Goal: Task Accomplishment & Management: Manage account settings

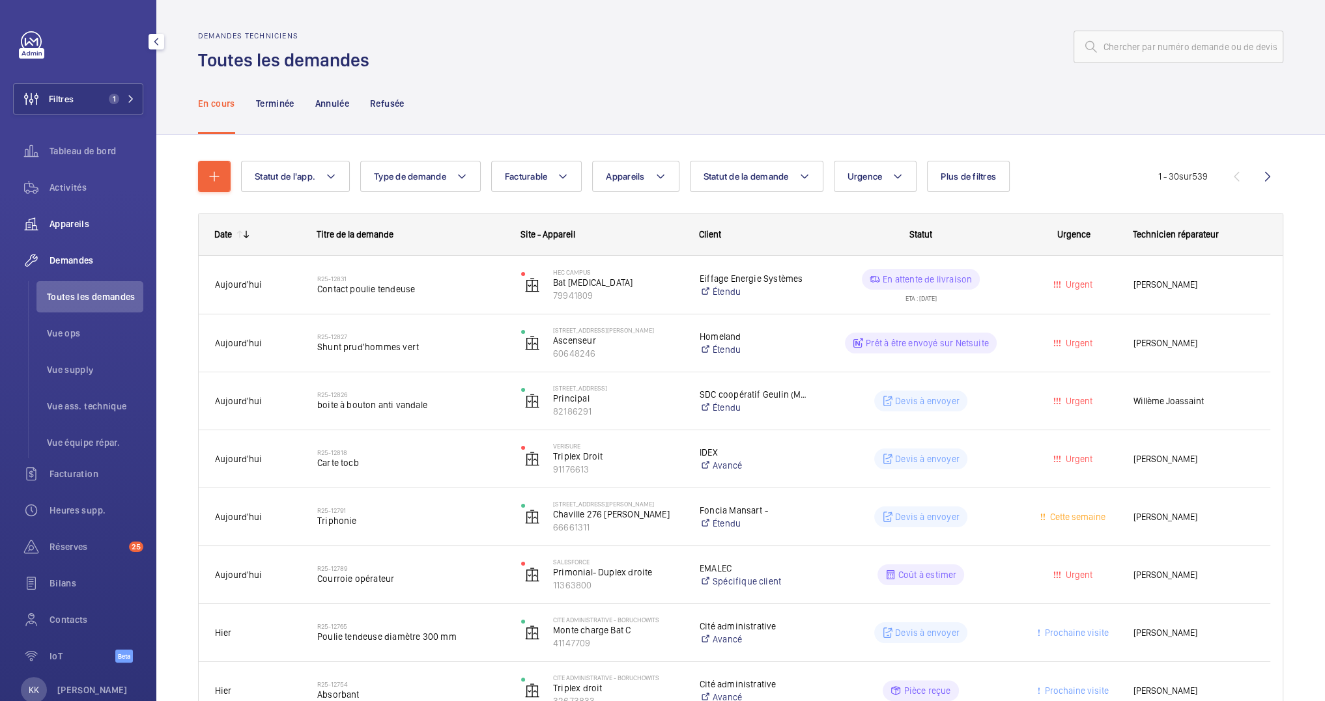
click at [68, 224] on span "Appareils" at bounding box center [97, 224] width 94 height 13
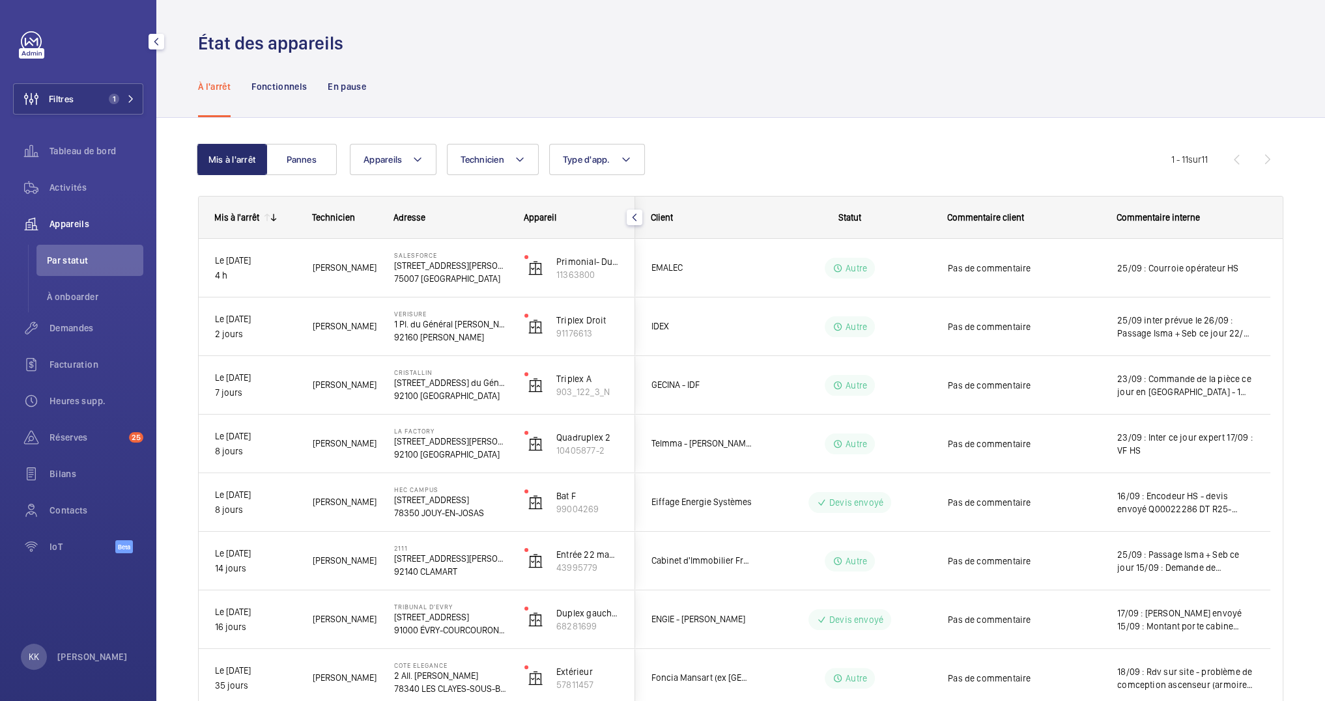
click at [9, 194] on div "Filtres 1 Tableau de bord Activités Appareils Par statut À onboarder Demandes F…" at bounding box center [78, 350] width 156 height 701
click at [55, 193] on span "Activités" at bounding box center [97, 187] width 94 height 13
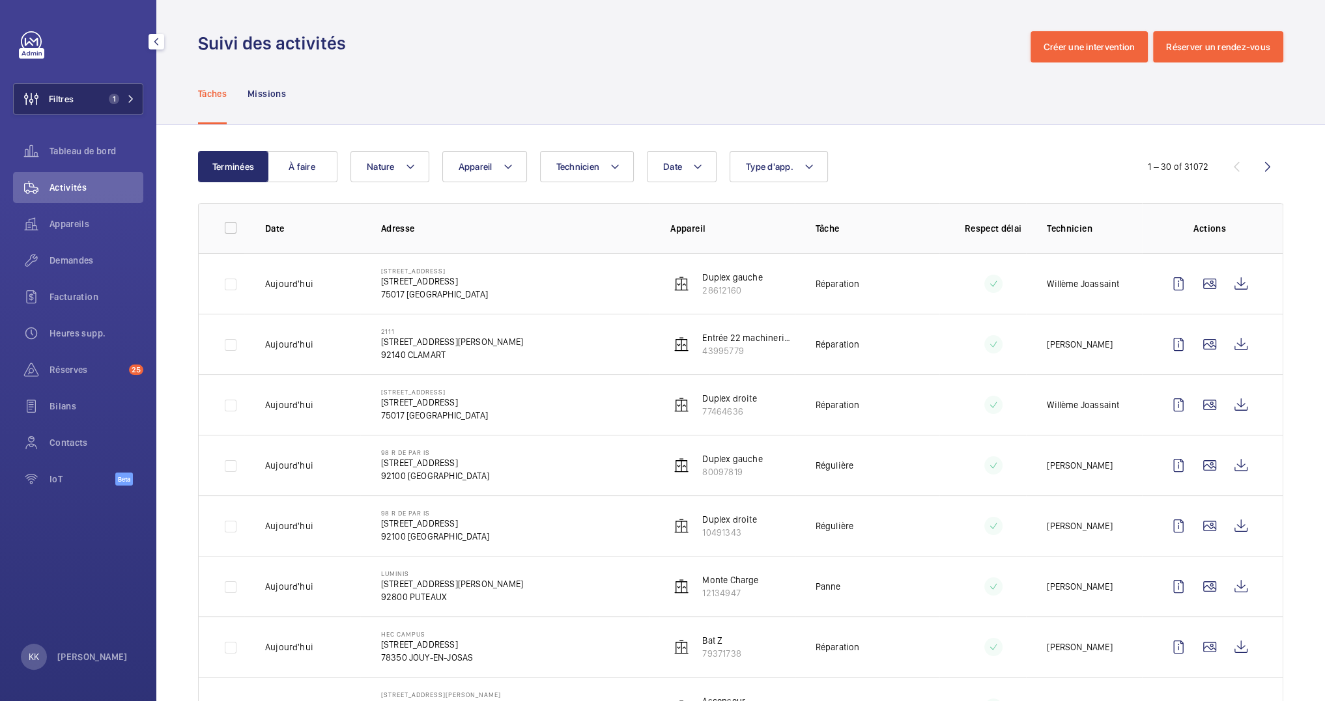
click at [87, 104] on button "Filtres 1" at bounding box center [78, 98] width 130 height 31
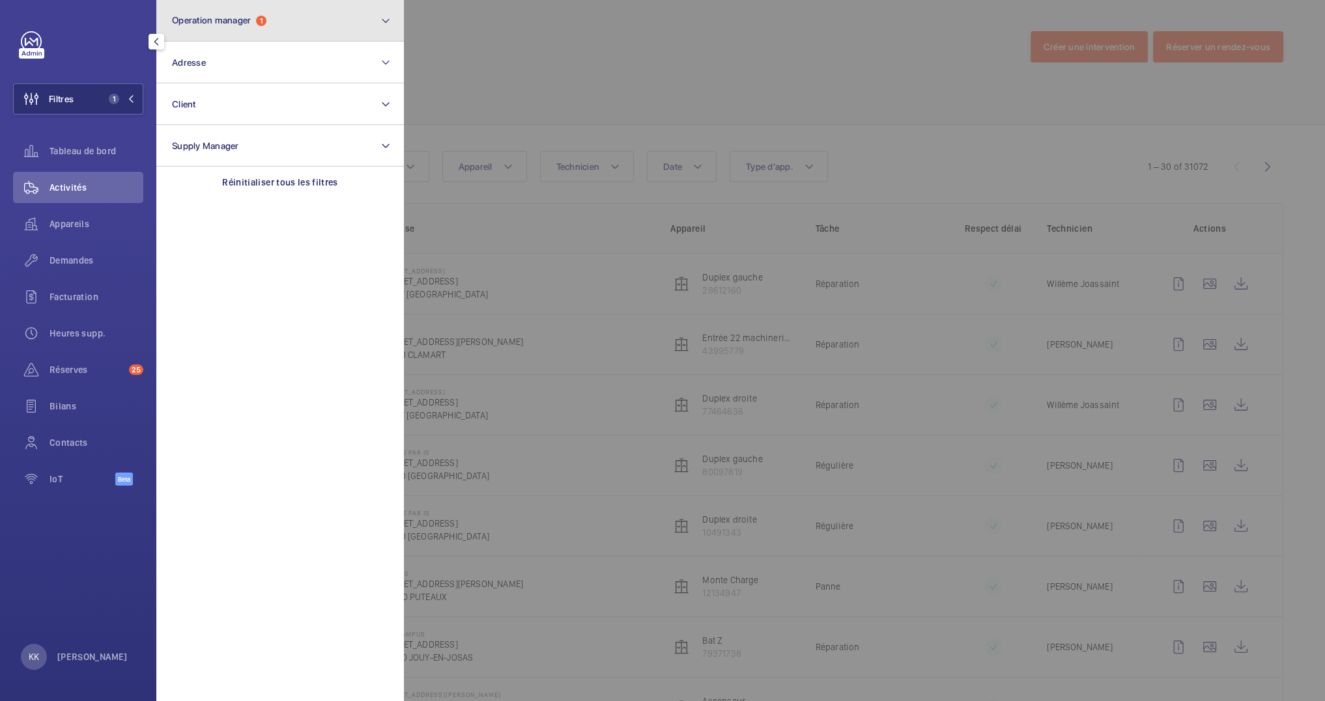
click at [231, 29] on button "Operation manager 1" at bounding box center [280, 21] width 248 height 42
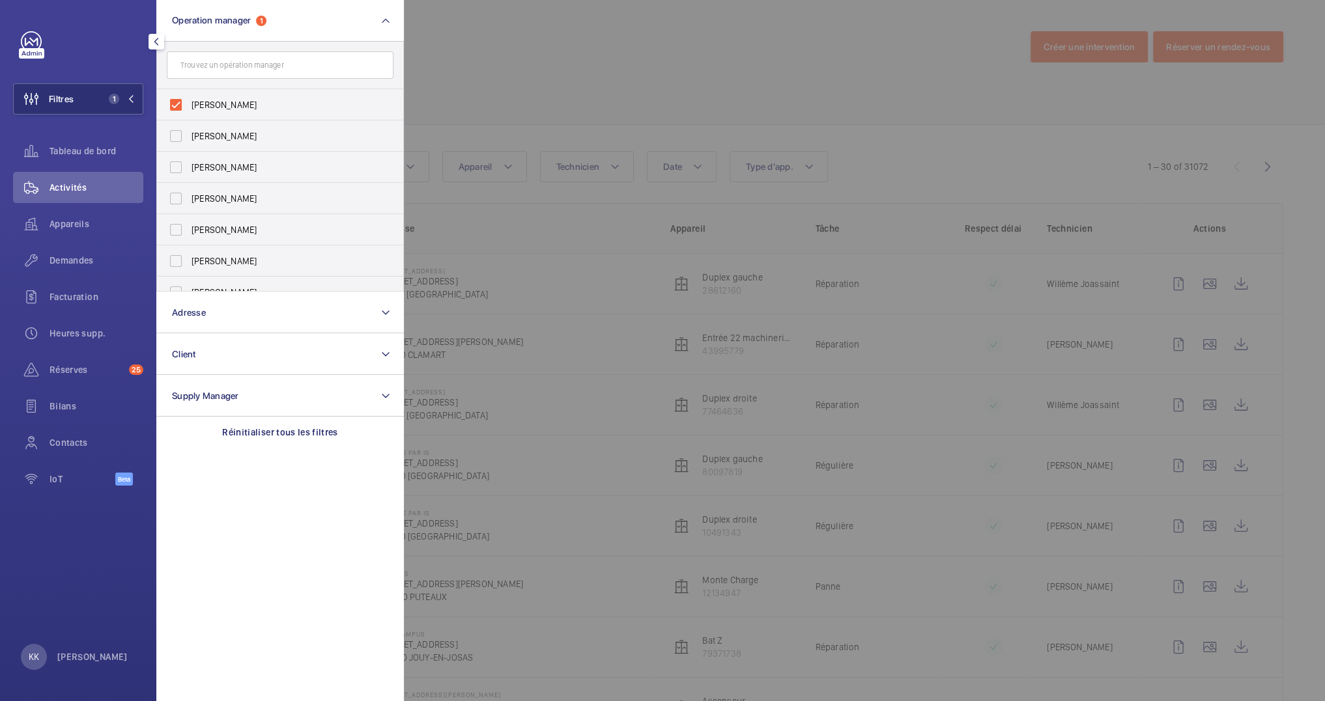
click at [610, 43] on div at bounding box center [1066, 350] width 1325 height 701
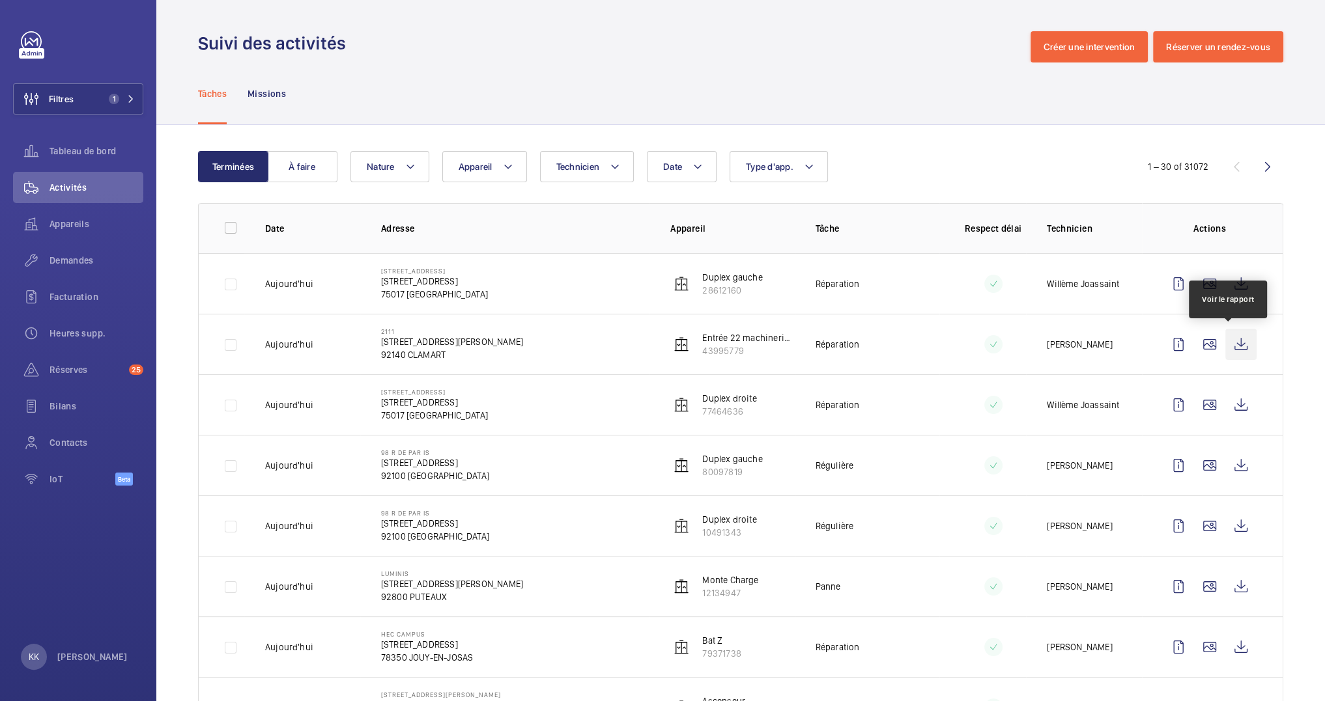
click at [1231, 347] on wm-front-icon-button at bounding box center [1240, 344] width 31 height 31
click at [73, 223] on span "Appareils" at bounding box center [97, 224] width 94 height 13
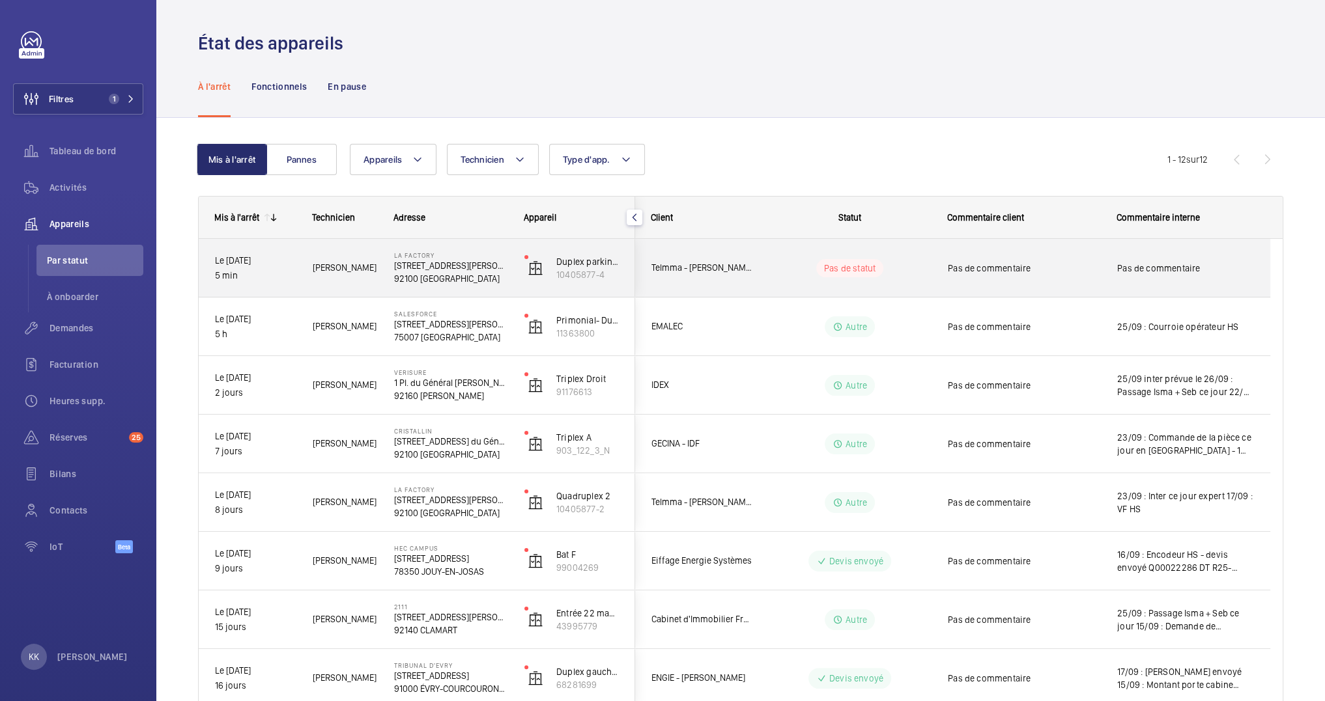
click at [389, 272] on div "[GEOGRAPHIC_DATA][STREET_ADDRESS][PERSON_NAME]" at bounding box center [442, 268] width 129 height 59
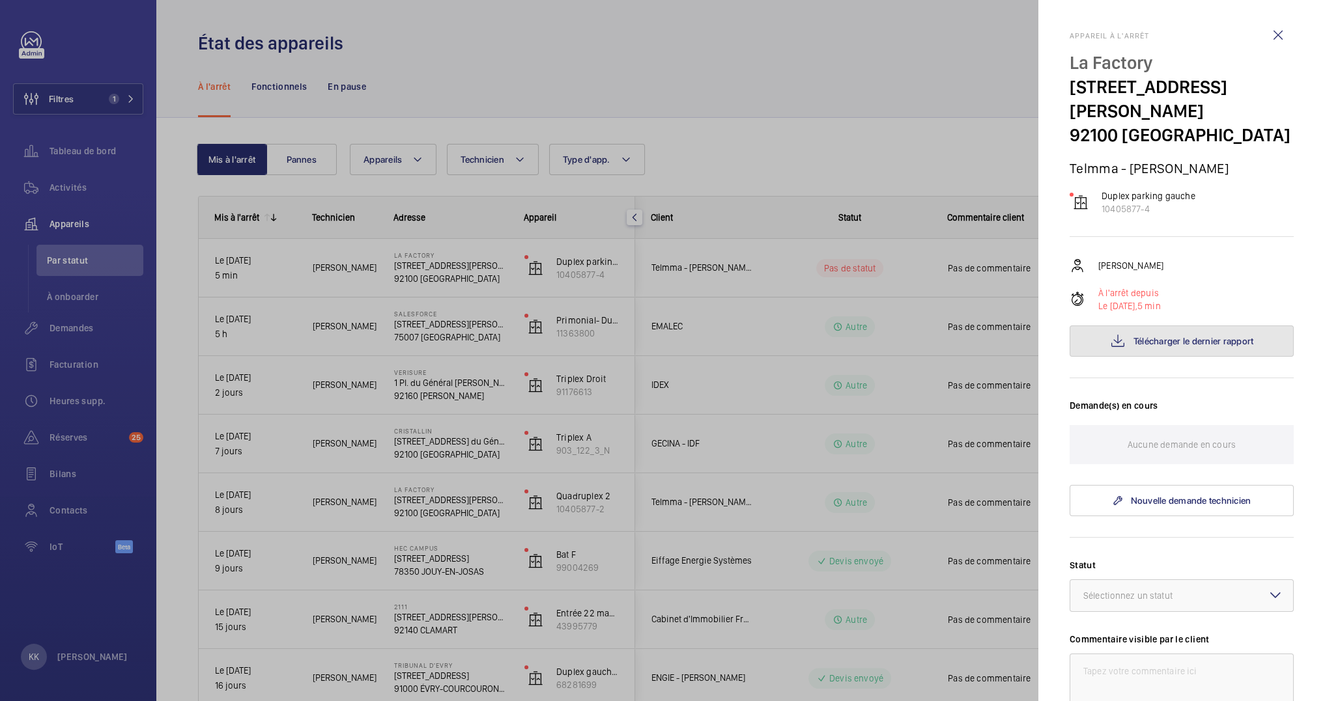
click at [1111, 357] on button "Télécharger le dernier rapport" at bounding box center [1181, 341] width 224 height 31
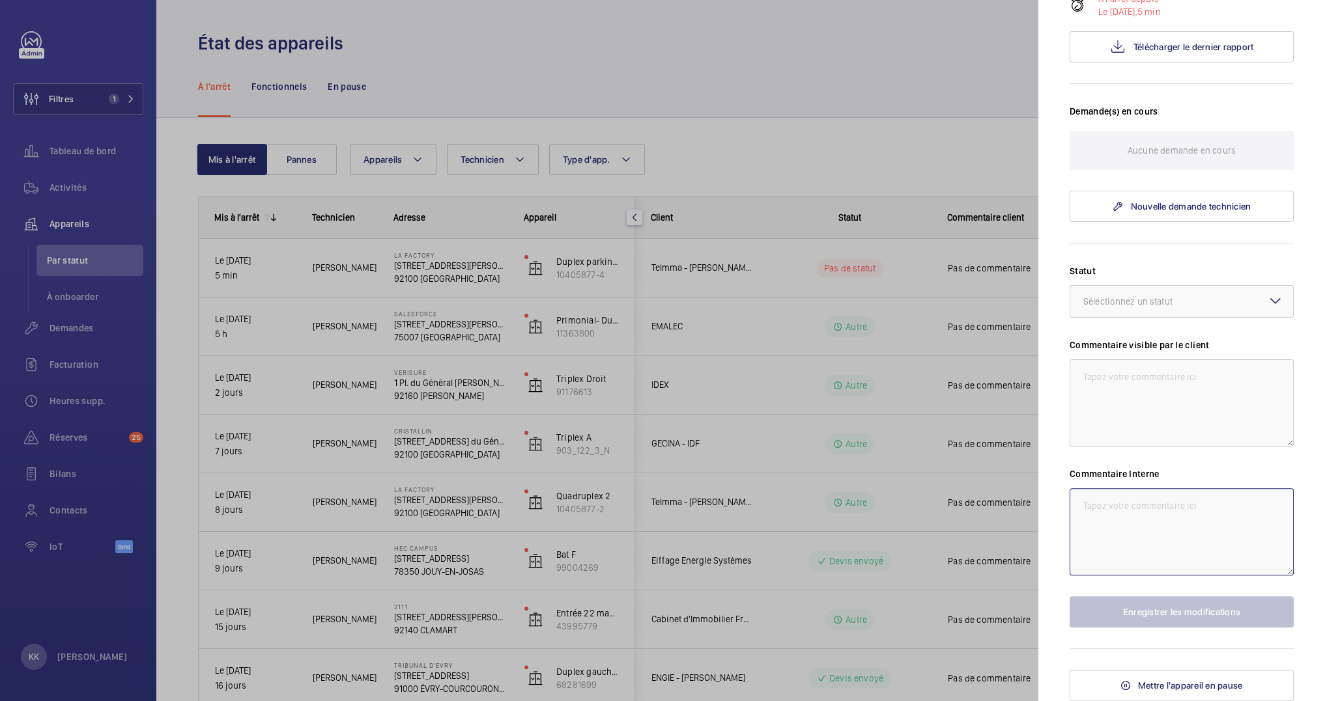
click at [1167, 524] on textarea at bounding box center [1181, 531] width 224 height 87
paste textarea "Codeur hors service"
click at [1079, 503] on textarea "Codeur hors service" at bounding box center [1181, 531] width 224 height 87
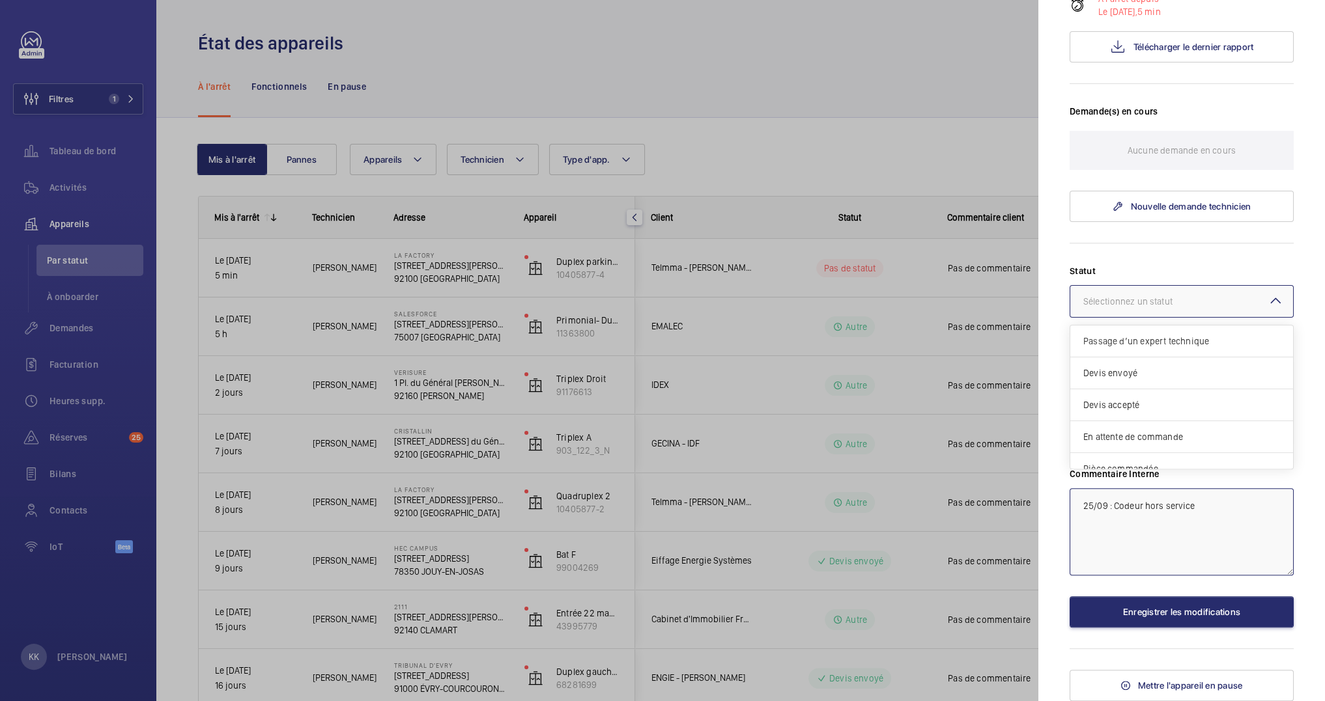
click at [1139, 308] on div "Sélectionnez un statut" at bounding box center [1144, 301] width 122 height 13
click at [1109, 457] on span "Autre" at bounding box center [1181, 455] width 197 height 13
click at [1277, 511] on textarea "25/09 : Codeur hors service" at bounding box center [1181, 531] width 224 height 87
type textarea "25/09 : Codeur hors service inter le 26"
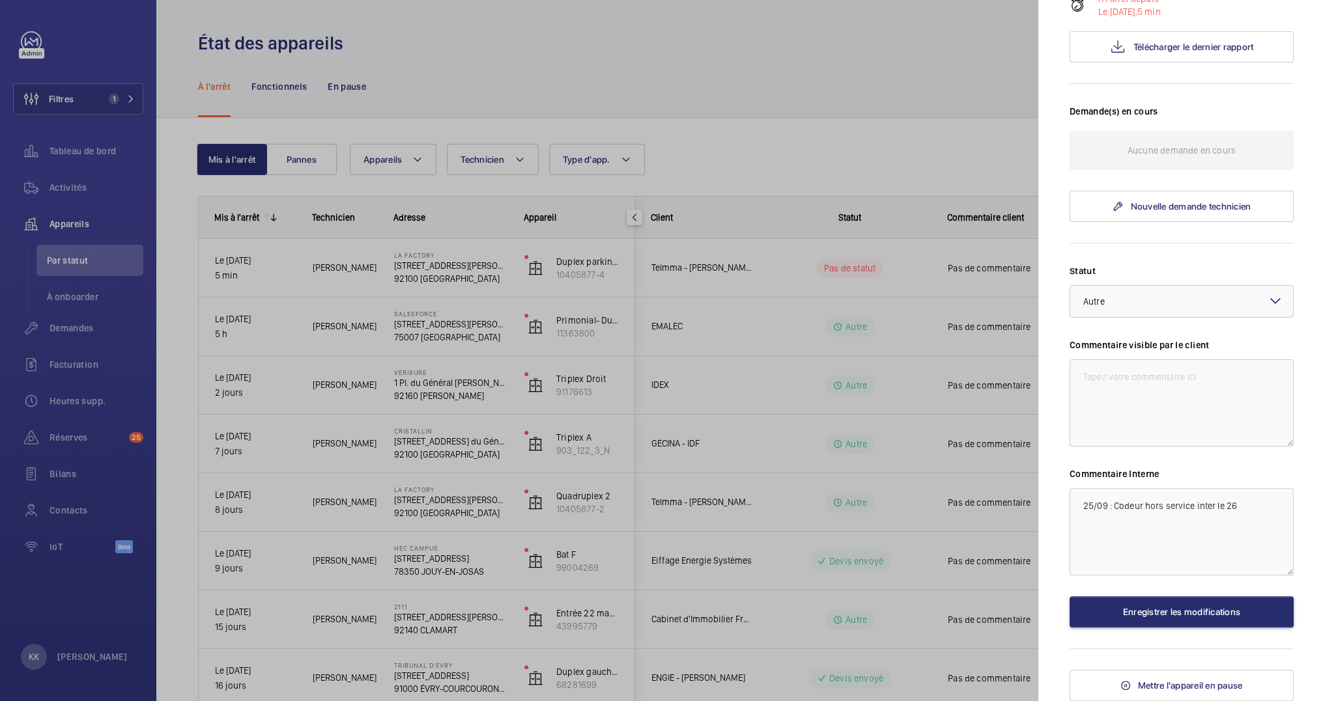
click at [1284, 606] on mat-sidenav "Appareil à l'arrêt [GEOGRAPHIC_DATA][STREET_ADDRESS][PERSON_NAME] - [PERSON_NAM…" at bounding box center [1181, 350] width 287 height 701
click at [1275, 604] on button "Enregistrer les modifications" at bounding box center [1181, 612] width 224 height 31
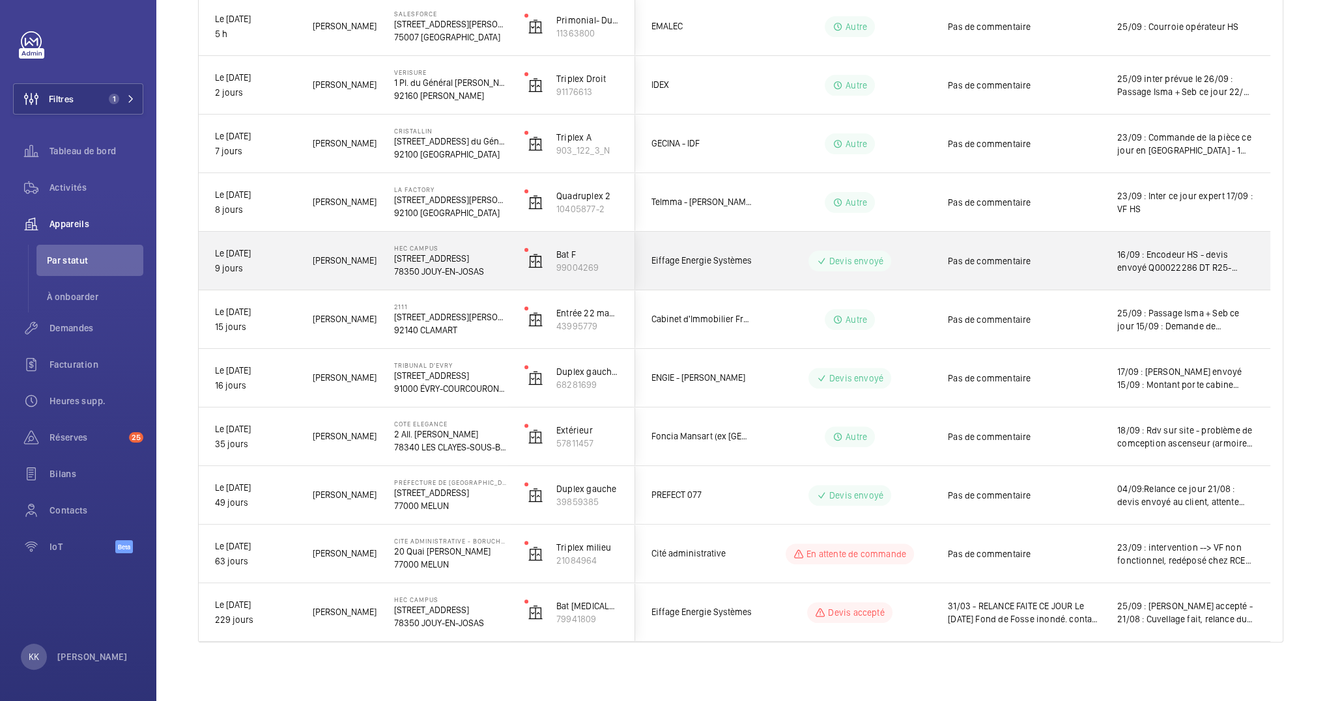
scroll to position [303, 0]
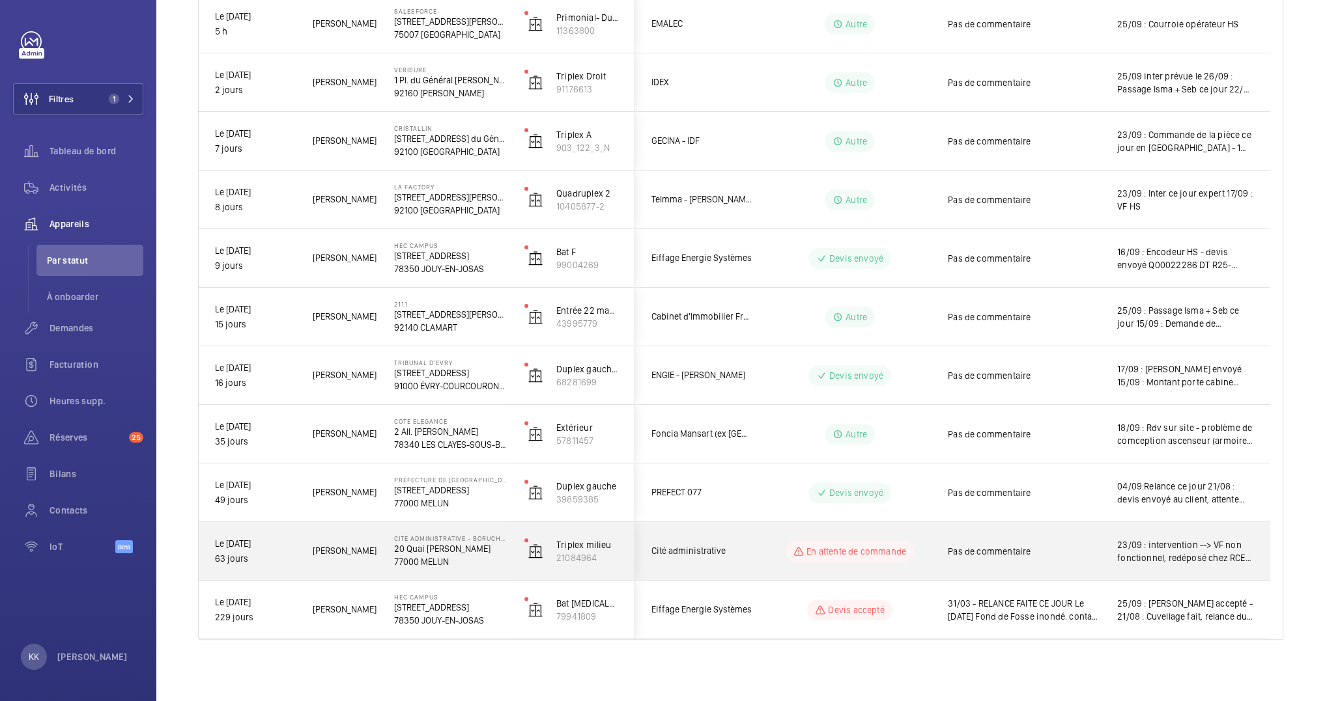
click at [483, 549] on p "20 Quai [PERSON_NAME]" at bounding box center [450, 549] width 113 height 13
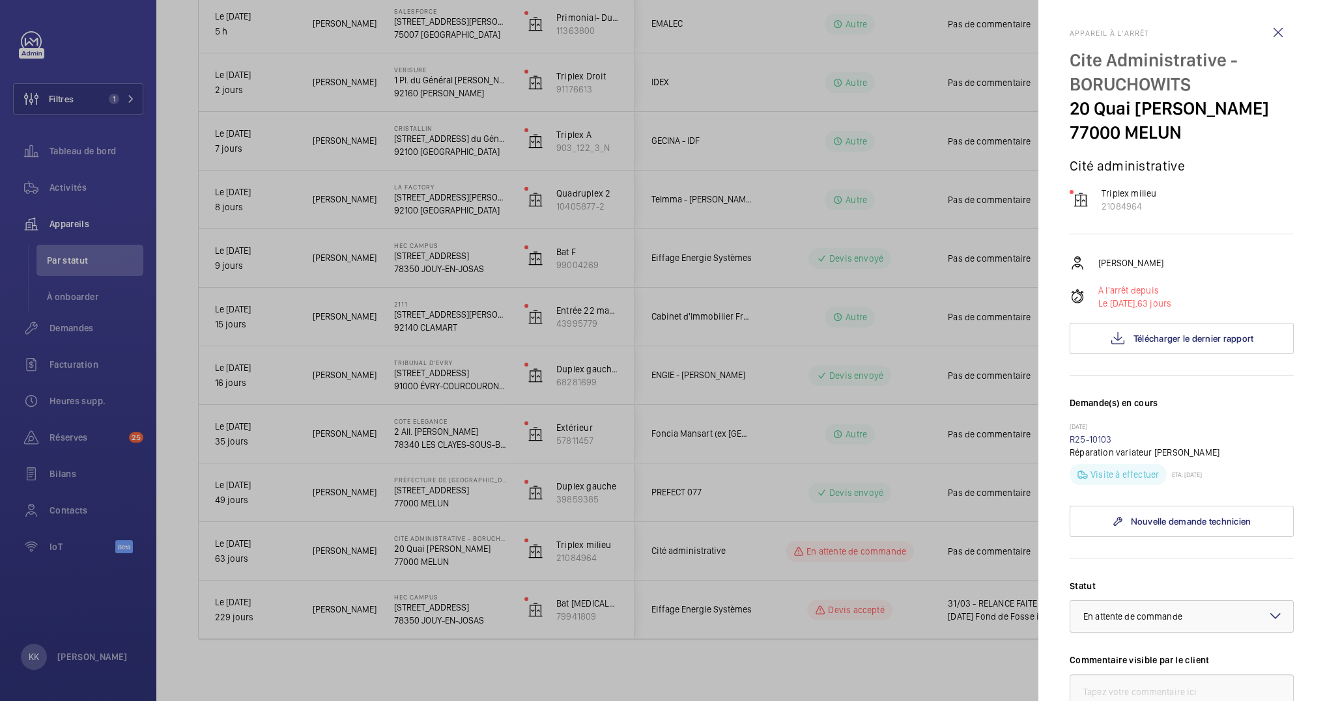
scroll to position [3, 0]
click at [1080, 444] on link "R25-10103" at bounding box center [1090, 439] width 42 height 10
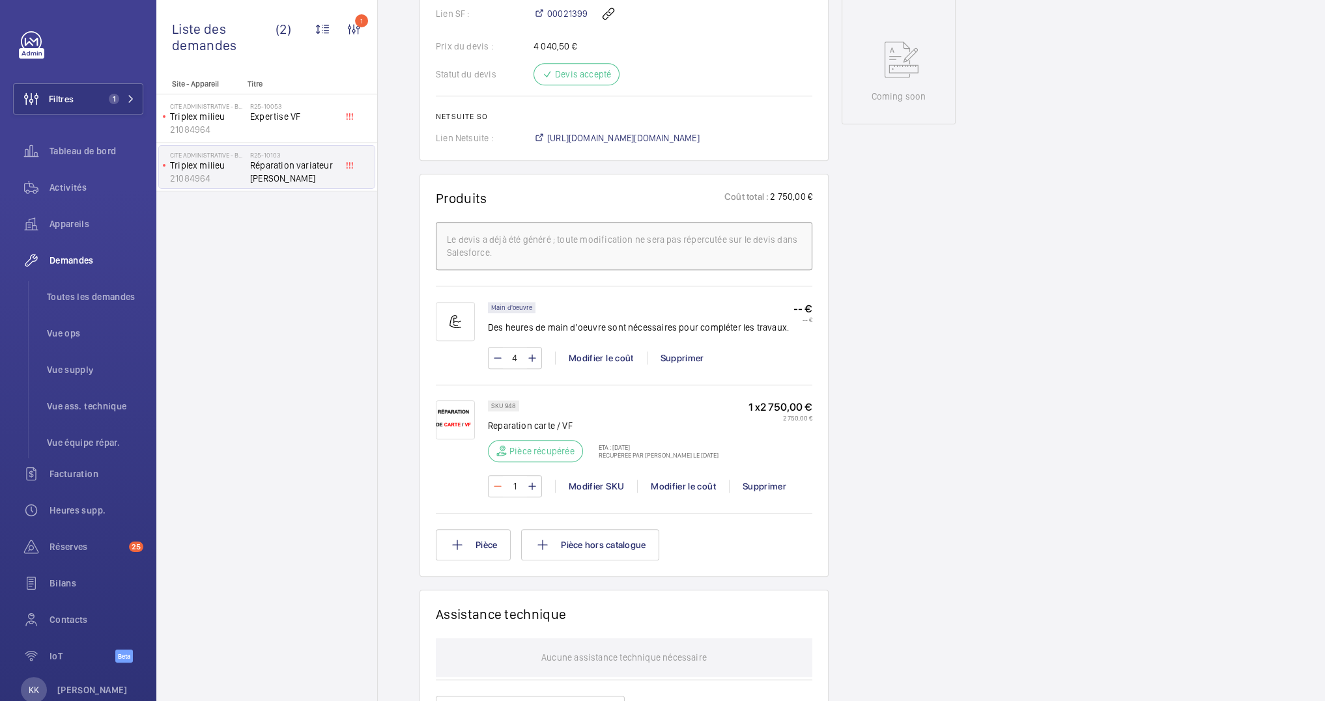
scroll to position [668, 0]
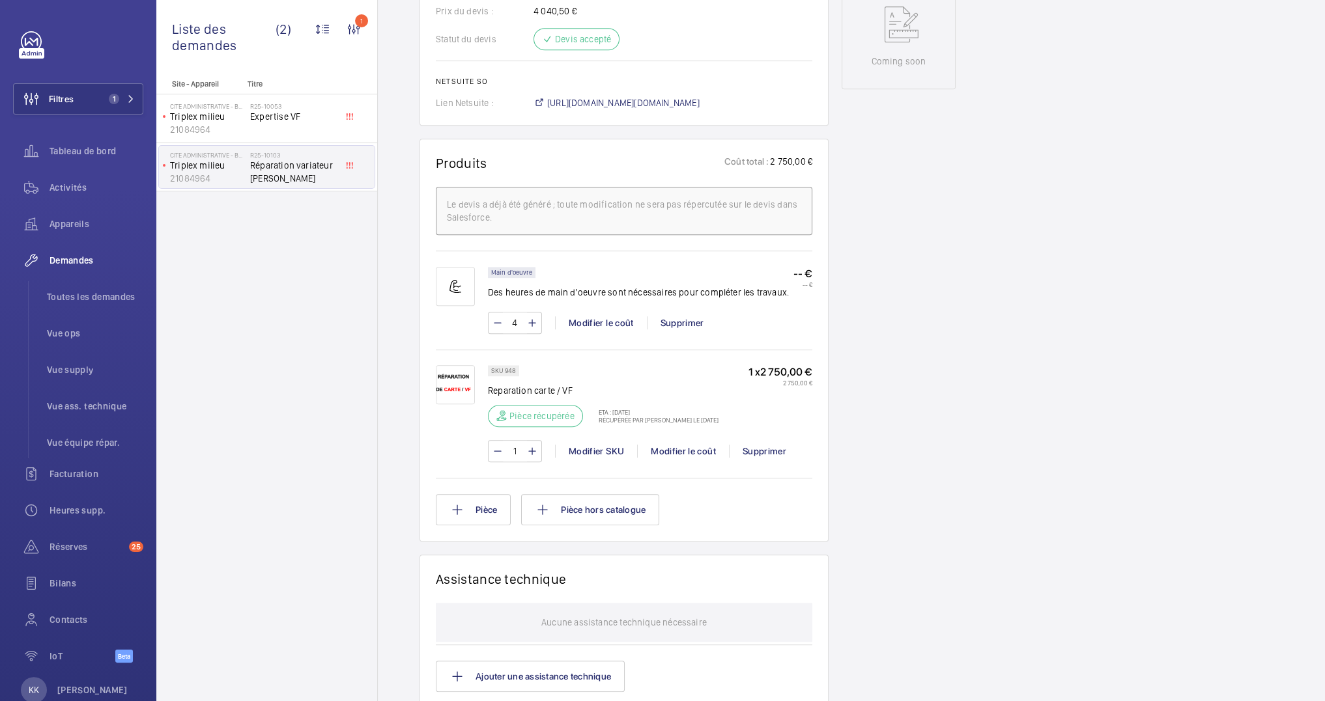
click at [505, 408] on mat-icon at bounding box center [501, 416] width 10 height 16
click at [591, 410] on p "ETA : [DATE]" at bounding box center [655, 412] width 128 height 8
click at [640, 412] on p "ETA : [DATE]" at bounding box center [655, 412] width 128 height 8
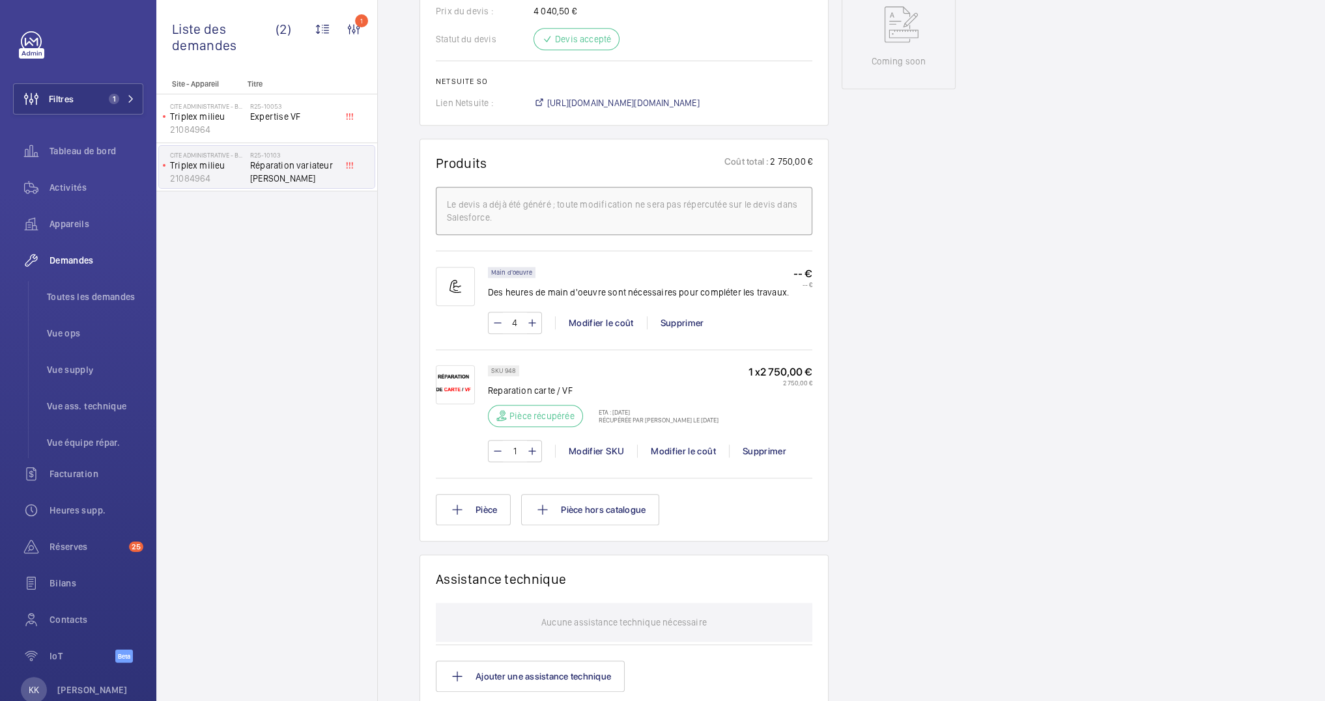
click at [608, 416] on p "Récupérée par [PERSON_NAME] le [DATE]" at bounding box center [655, 420] width 128 height 8
click at [459, 385] on img at bounding box center [455, 384] width 39 height 39
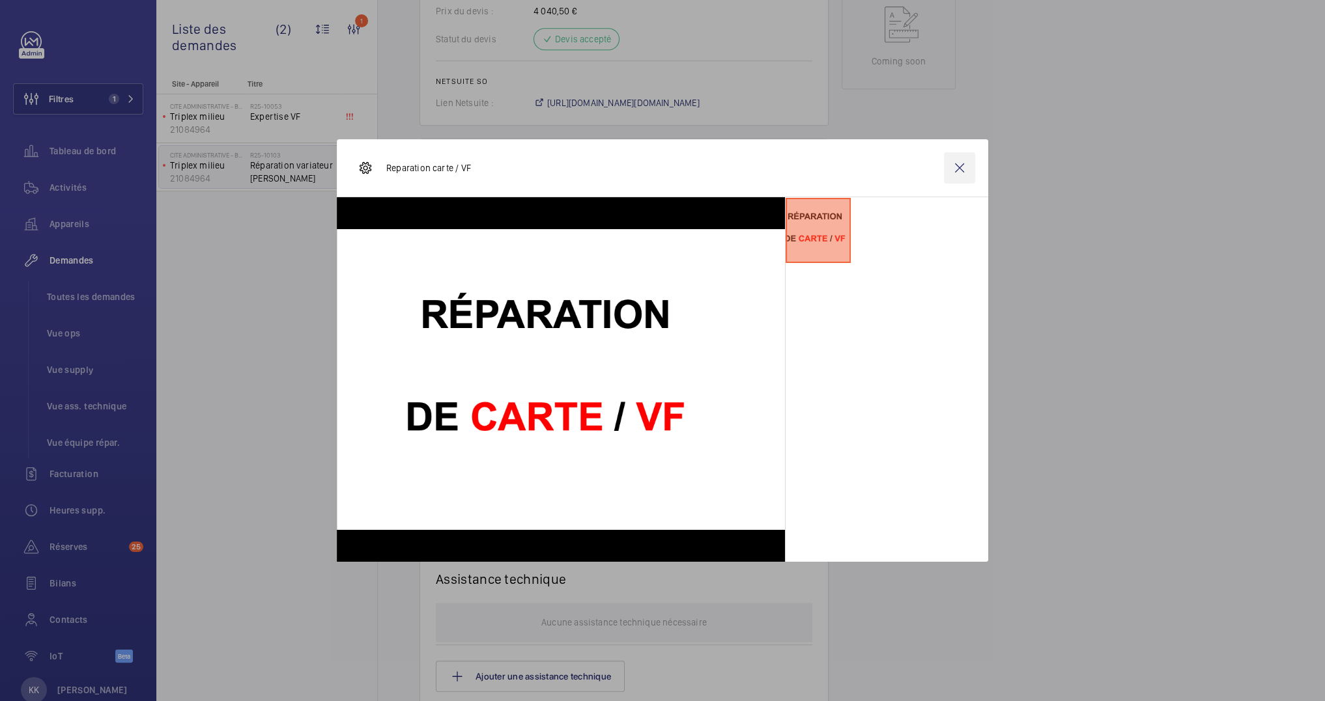
click at [957, 163] on wm-front-icon-button at bounding box center [959, 167] width 31 height 31
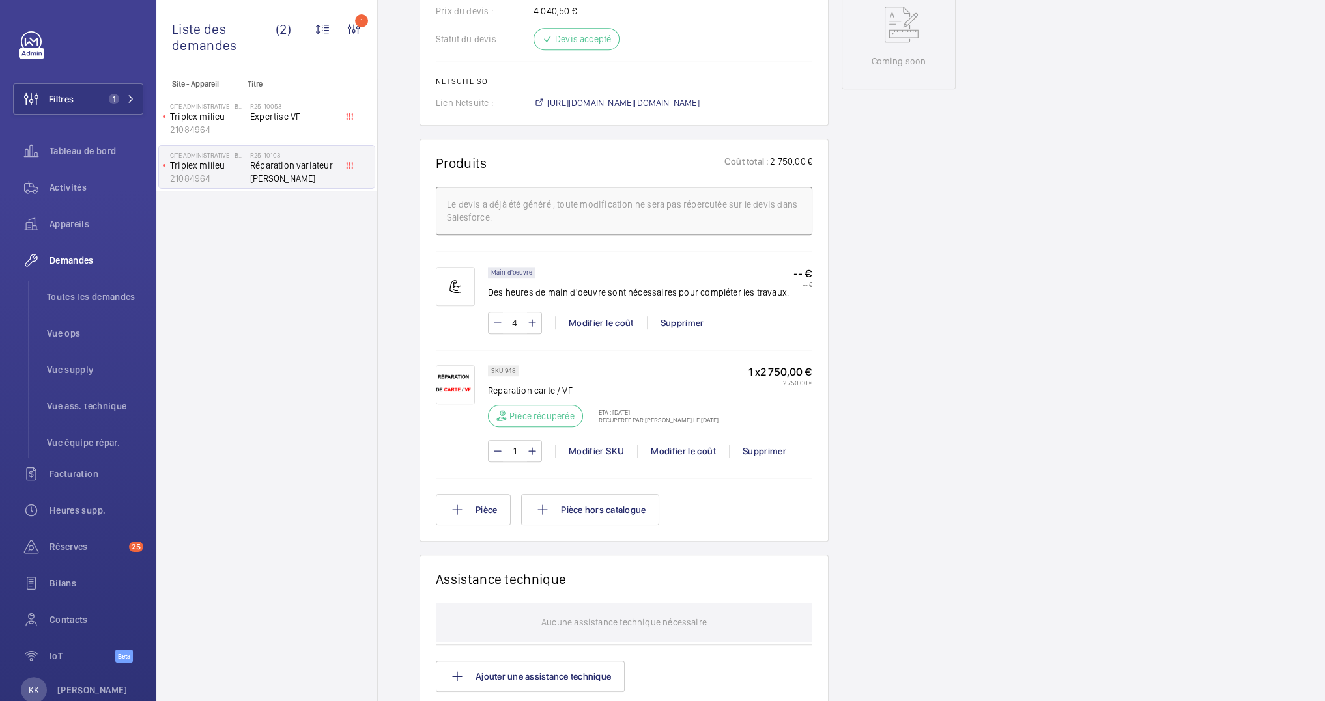
scroll to position [1020, 0]
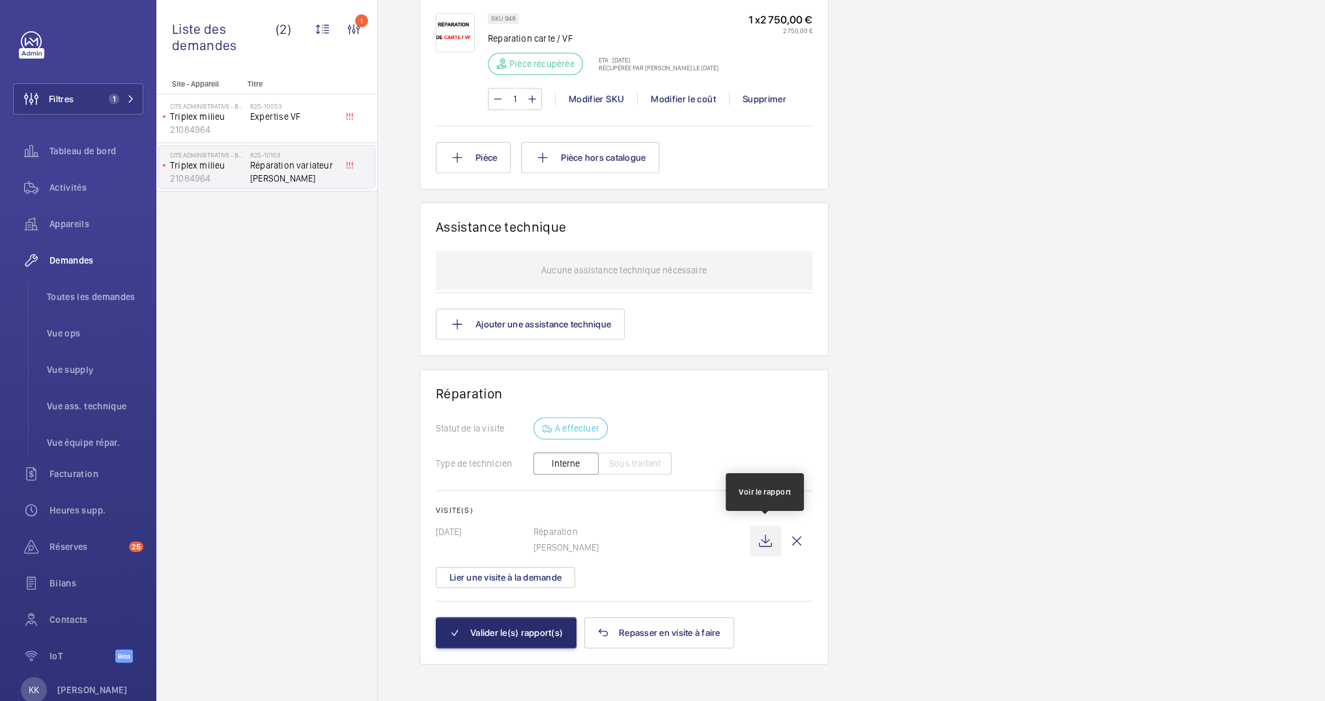
click at [758, 542] on wm-front-icon-button at bounding box center [765, 541] width 31 height 31
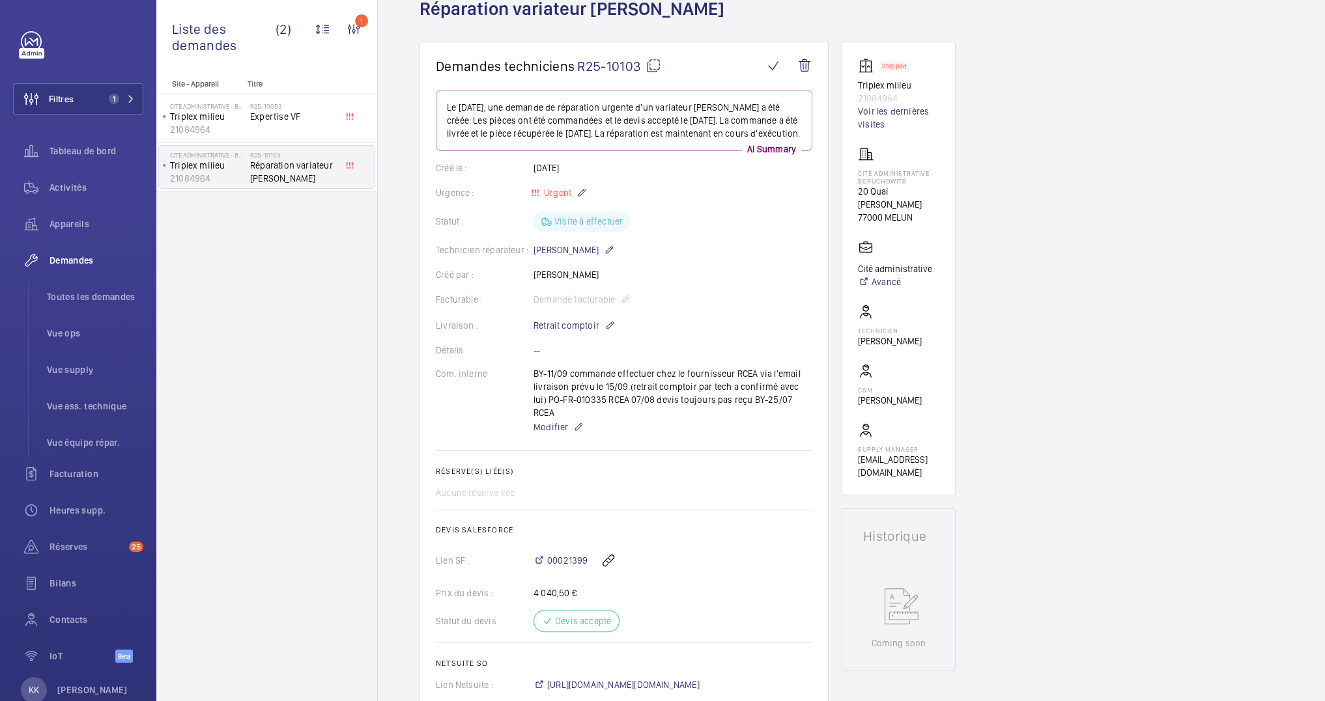
scroll to position [115, 0]
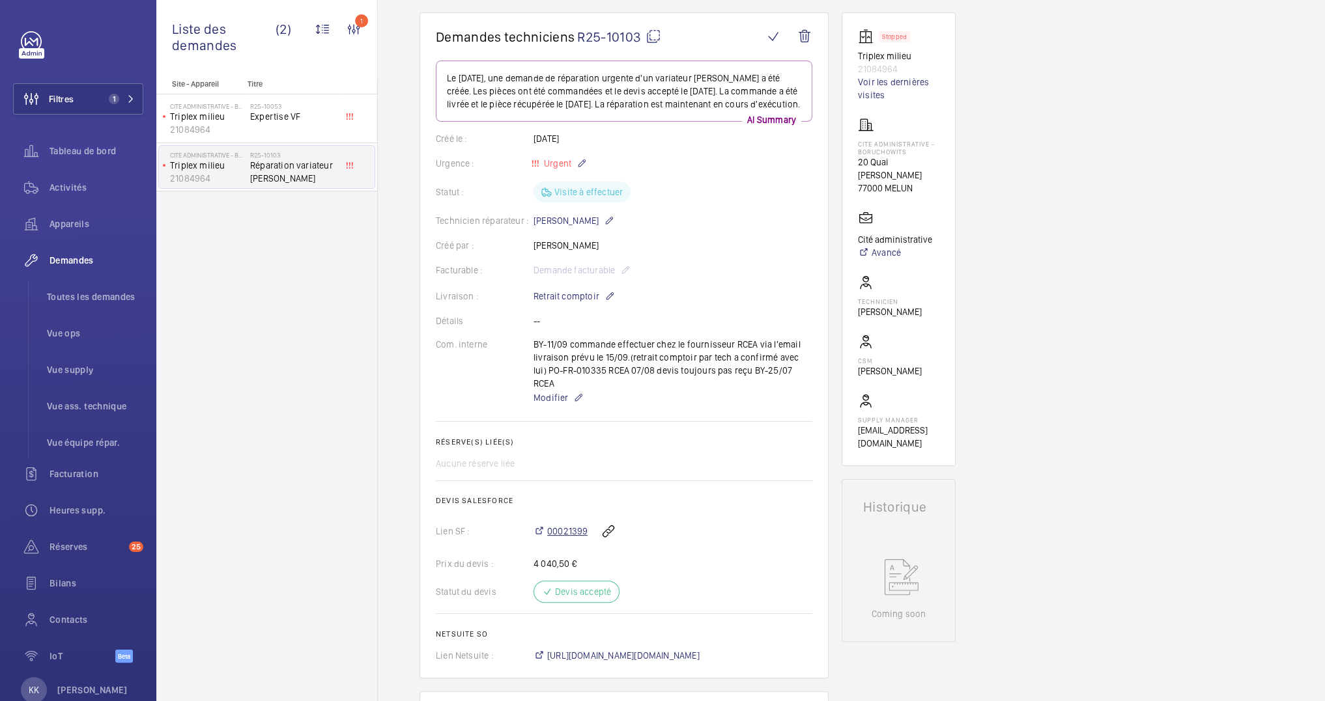
click at [556, 530] on span "00021399" at bounding box center [567, 531] width 40 height 13
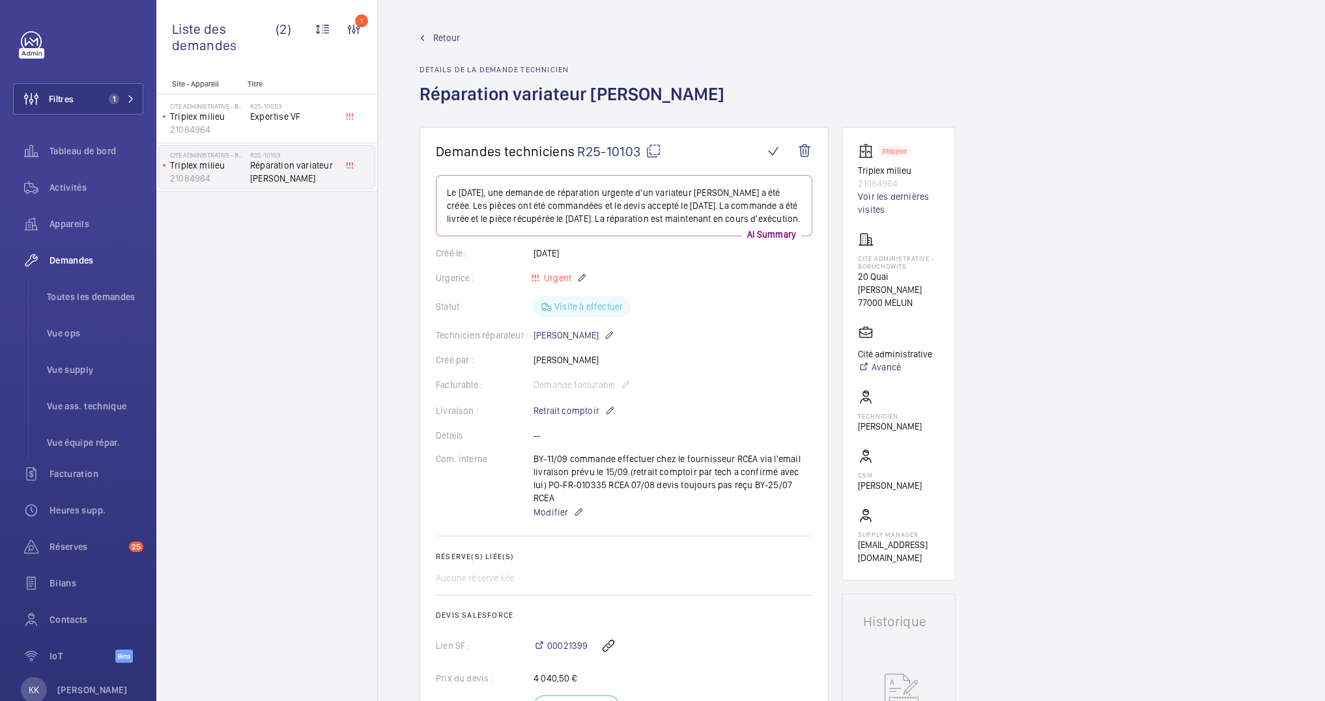
click at [662, 150] on h1 "Demandes techniciens R25-10103" at bounding box center [600, 151] width 328 height 16
click at [658, 149] on mat-icon at bounding box center [653, 151] width 16 height 16
